Goal: Obtain resource: Download file/media

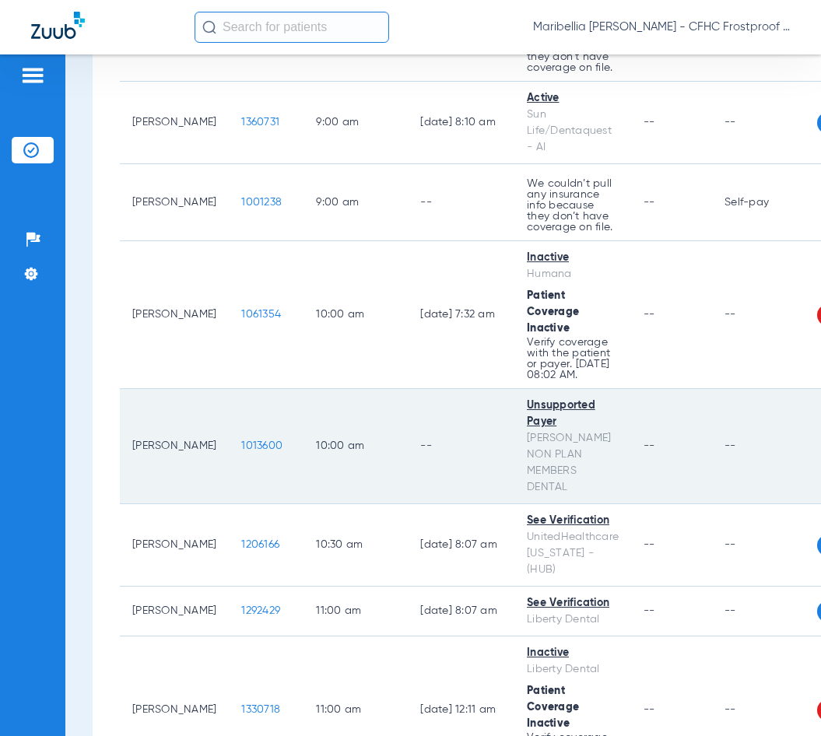
scroll to position [233, 0]
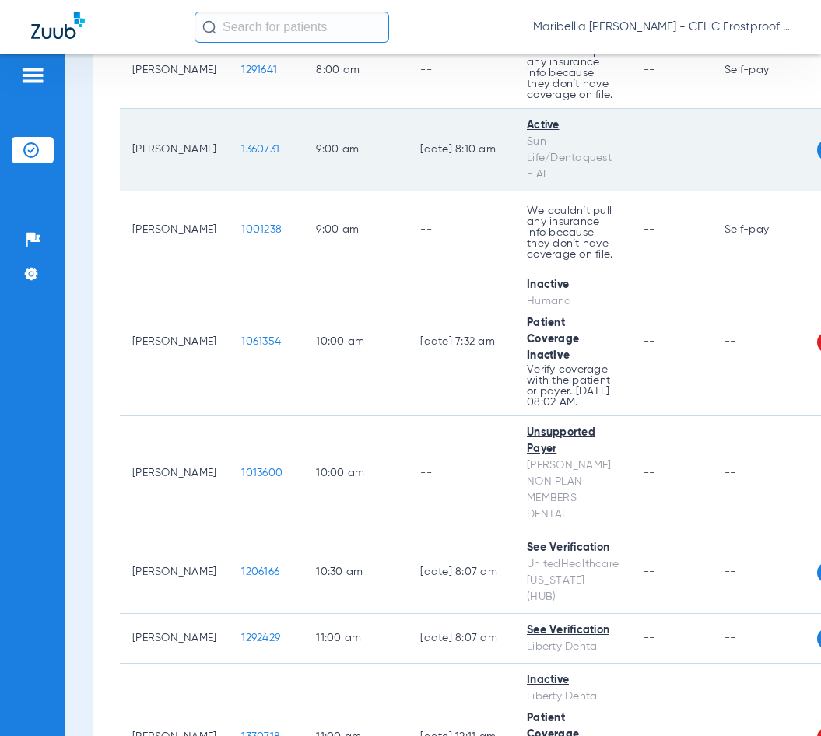
click at [254, 144] on span "1360731" at bounding box center [260, 149] width 38 height 11
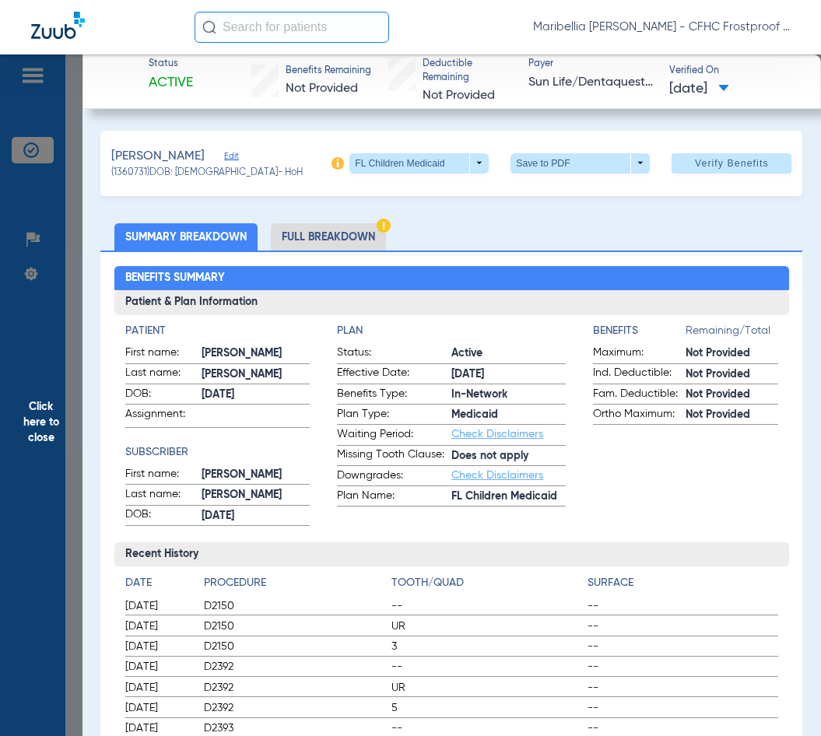
scroll to position [0, 0]
click at [562, 156] on span at bounding box center [580, 163] width 37 height 37
click at [538, 183] on button "insert_drive_file Save to PDF" at bounding box center [558, 193] width 117 height 31
click at [59, 426] on span "Click here to close" at bounding box center [41, 422] width 82 height 736
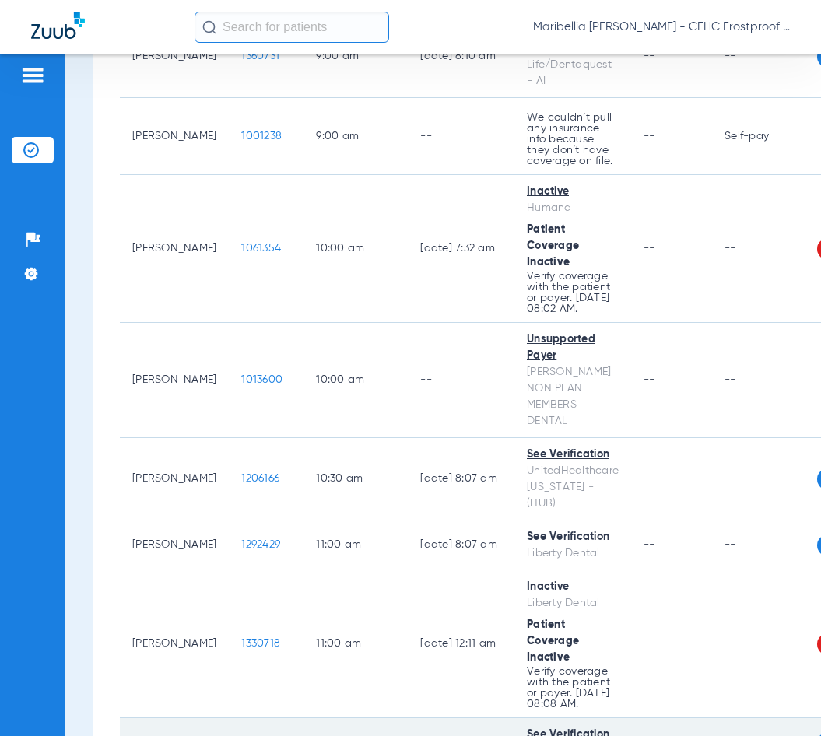
scroll to position [311, 0]
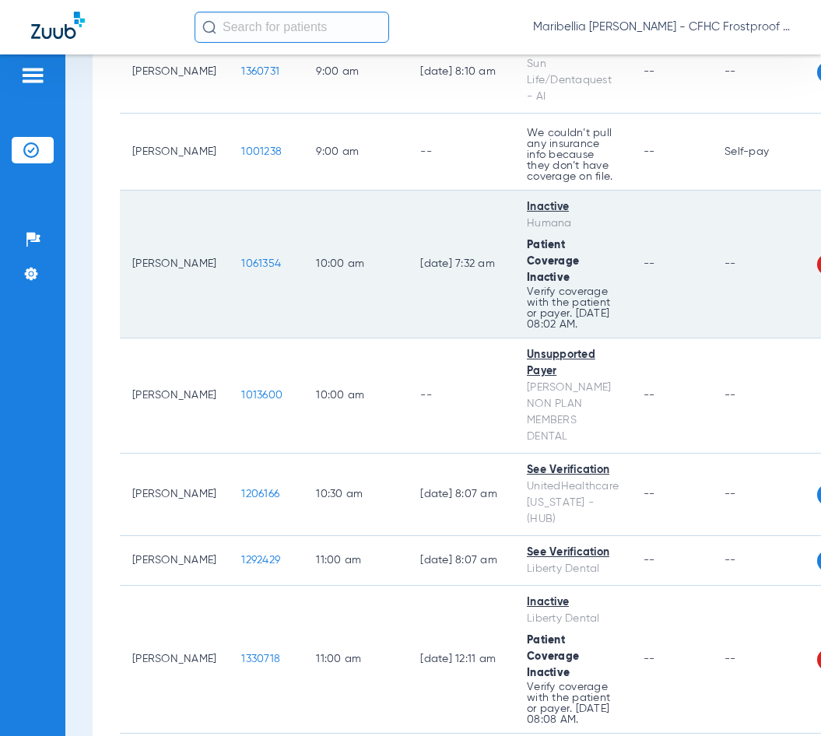
click at [242, 269] on span "1061354" at bounding box center [261, 263] width 40 height 11
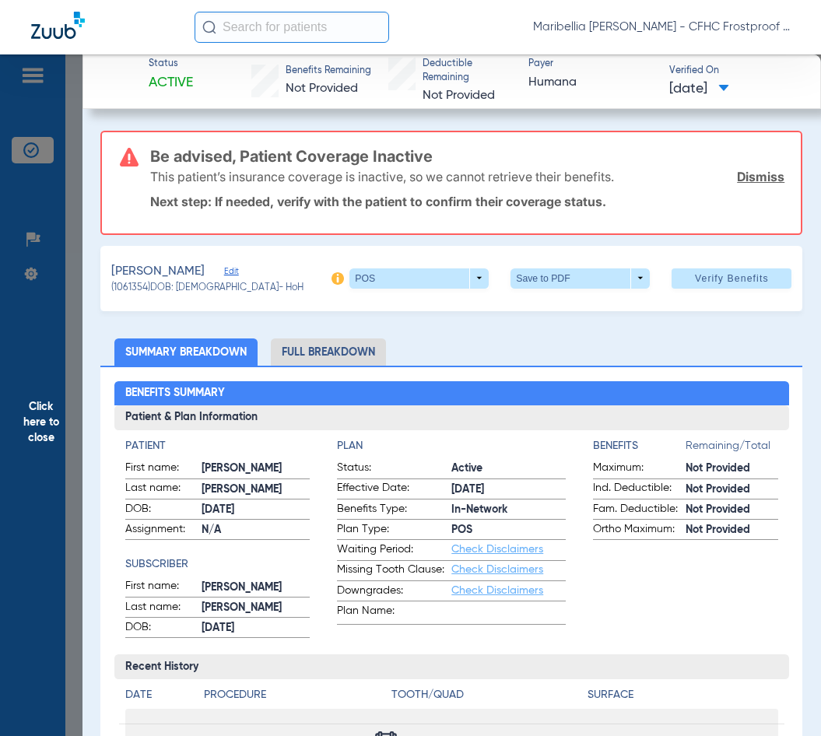
click at [29, 409] on span "Click here to close" at bounding box center [41, 422] width 82 height 736
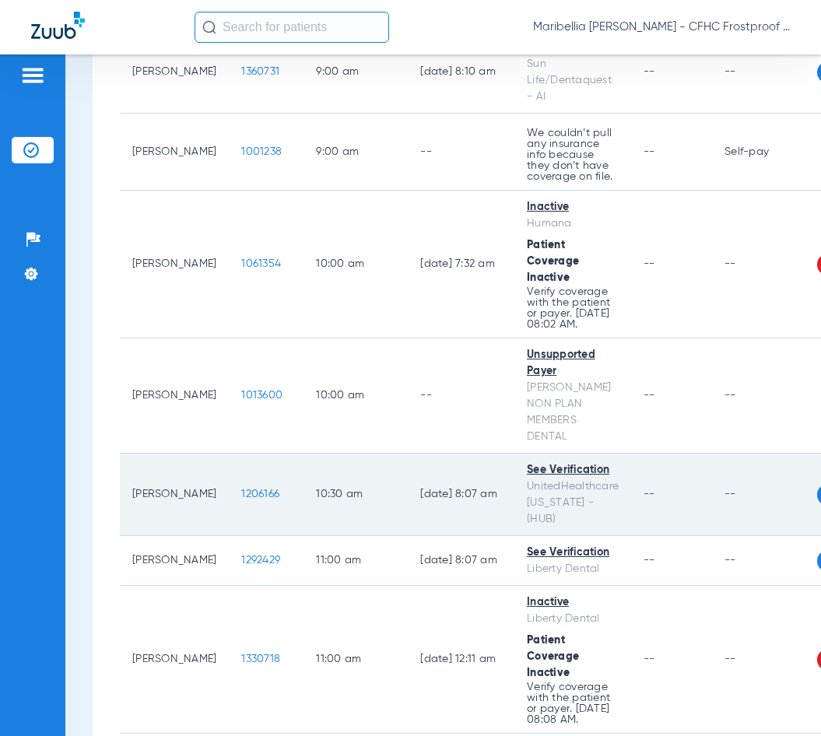
click at [232, 492] on td "1206166" at bounding box center [266, 495] width 75 height 82
click at [241, 489] on span "1206166" at bounding box center [260, 494] width 38 height 11
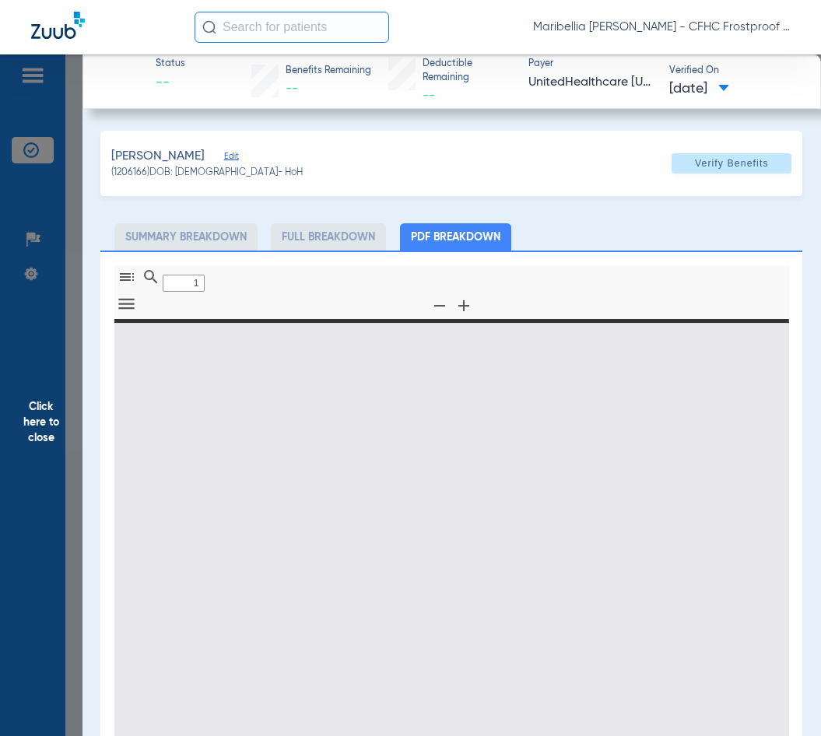
type input "0"
select select "page-width"
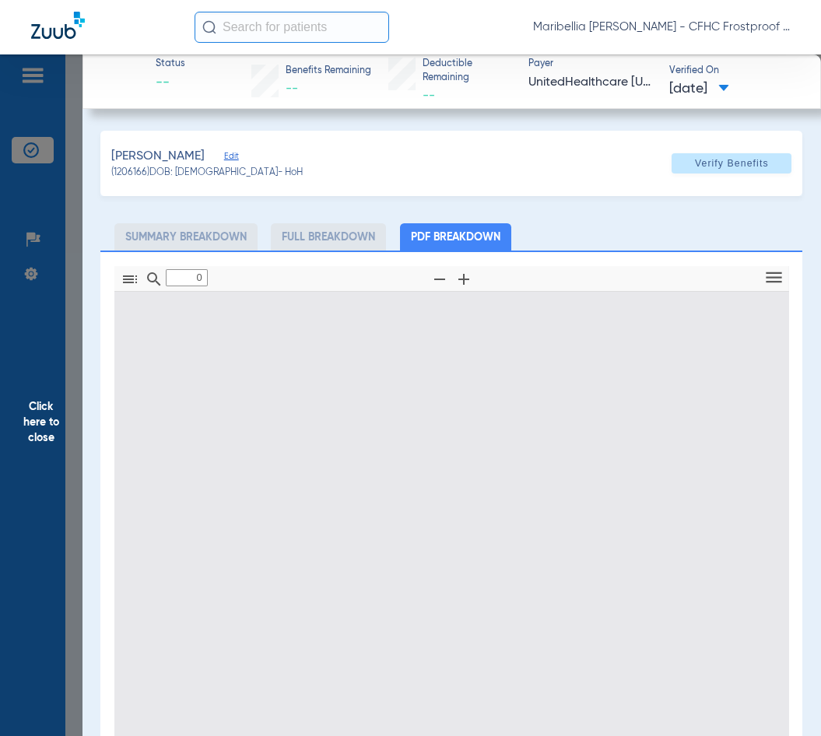
type input "1"
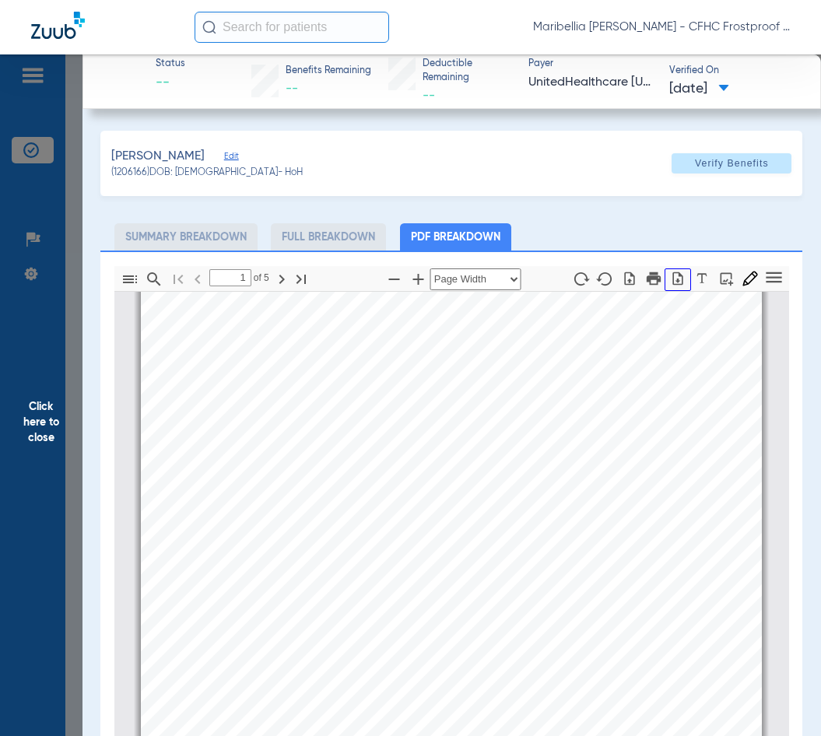
click at [672, 279] on icon "button" at bounding box center [677, 278] width 10 height 13
click at [22, 422] on span "Click here to close" at bounding box center [41, 422] width 82 height 736
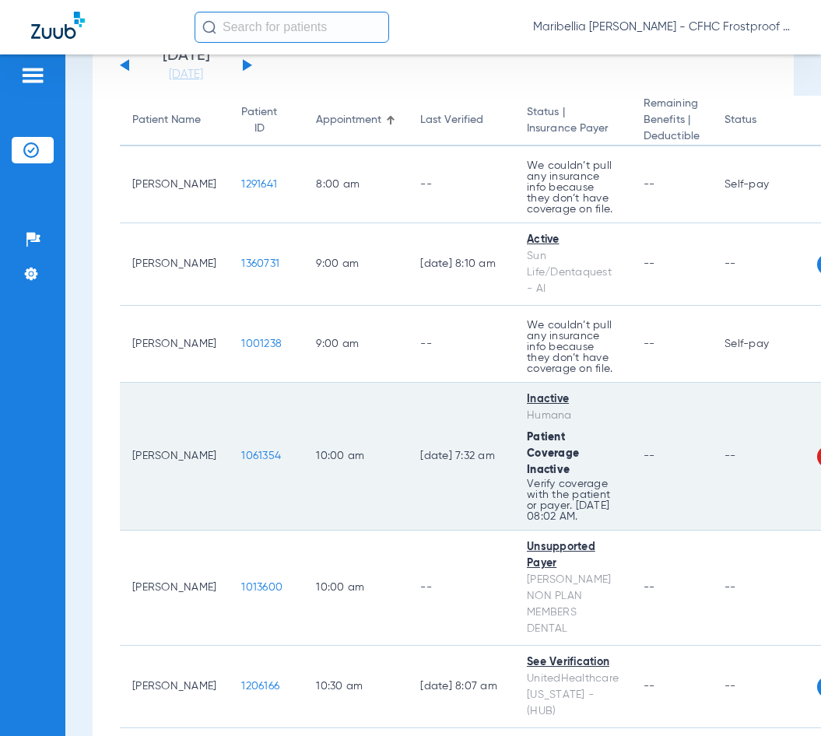
scroll to position [156, 0]
